Goal: Task Accomplishment & Management: Complete application form

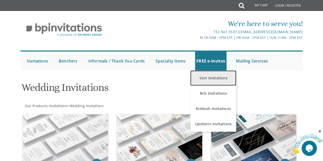
click at [213, 77] on link "Vort Invitations" at bounding box center [213, 78] width 46 height 15
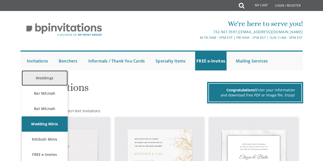
click at [49, 74] on link "Weddings" at bounding box center [45, 78] width 46 height 15
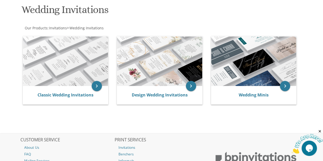
scroll to position [78, 0]
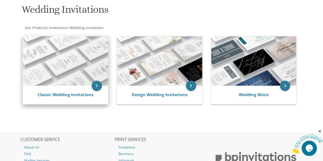
click at [71, 73] on img at bounding box center [65, 61] width 85 height 50
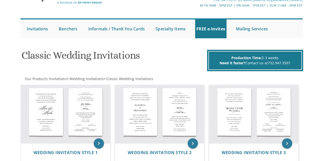
scroll to position [32, 0]
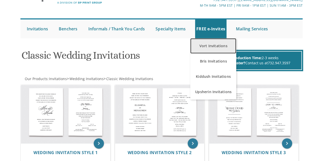
click at [216, 39] on link "Vort Invitations" at bounding box center [213, 45] width 46 height 15
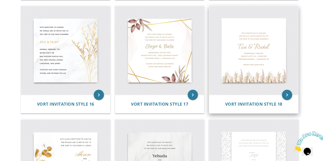
scroll to position [676, 0]
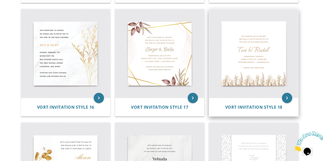
click at [241, 59] on img at bounding box center [253, 53] width 89 height 89
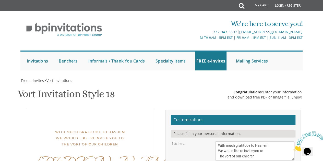
scroll to position [75, 0]
click at [226, 142] on textarea "With much gratitude to Hashem We would like to invite you to The vort of our ch…" at bounding box center [254, 151] width 79 height 19
click at [230, 142] on textarea "With much gratitude to Hashem We would like to invite you to The vort of our ch…" at bounding box center [254, 151] width 79 height 19
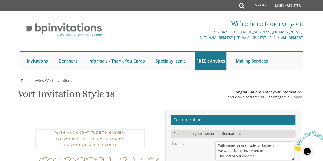
type textarea "With immense gratitude to Hashem We would like to invite you to The vort of our…"
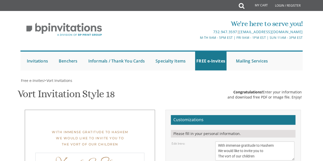
type textarea "Yonason & Shira"
